Goal: Task Accomplishment & Management: Complete application form

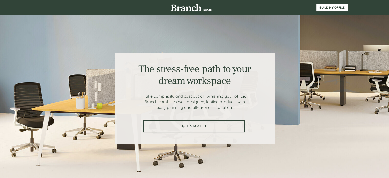
click at [191, 123] on link "GET STARTED" at bounding box center [194, 126] width 102 height 12
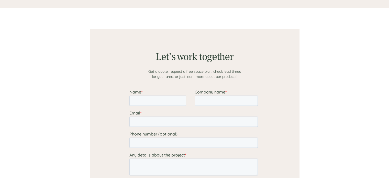
scroll to position [397, 0]
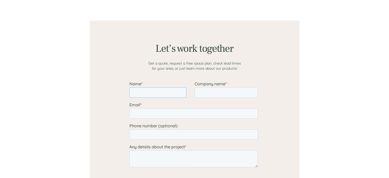
click at [140, 93] on input "Name *" at bounding box center [157, 92] width 57 height 10
type input "[PERSON_NAME]"
click at [136, 115] on input "Email *" at bounding box center [193, 113] width 128 height 10
type input "[EMAIL_ADDRESS][PERSON_NAME][DOMAIN_NAME]"
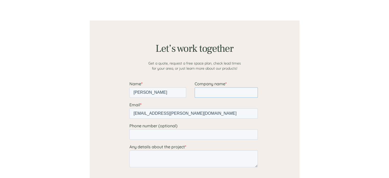
click at [199, 92] on input "Company name *" at bounding box center [225, 92] width 63 height 10
type input "[PERSON_NAME] [PERSON_NAME] & Co"
click at [138, 137] on input "Phone number (optional)" at bounding box center [193, 134] width 128 height 10
type input "13057531783"
click at [134, 160] on textarea "Any details about the project *" at bounding box center [193, 158] width 128 height 17
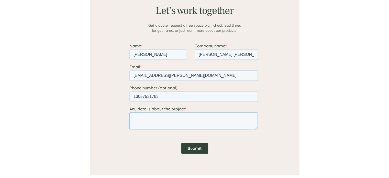
scroll to position [423, 0]
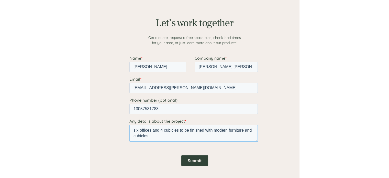
type textarea "six offices and 4 cubicles to be finished with modern furniture and cubicles"
click at [193, 159] on input "Submit" at bounding box center [194, 160] width 27 height 11
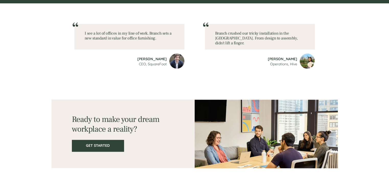
scroll to position [706, 0]
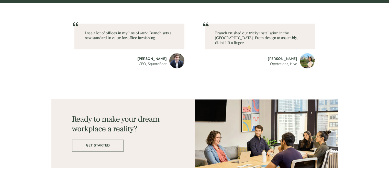
click at [112, 145] on span "GET STARTED" at bounding box center [97, 145] width 51 height 4
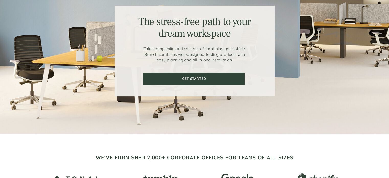
scroll to position [0, 0]
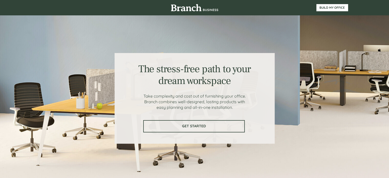
click at [198, 123] on link "GET STARTED" at bounding box center [194, 126] width 102 height 12
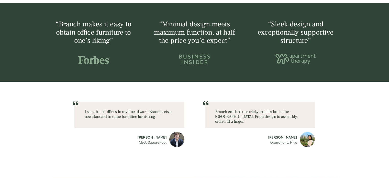
scroll to position [704, 0]
